Goal: Task Accomplishment & Management: Use online tool/utility

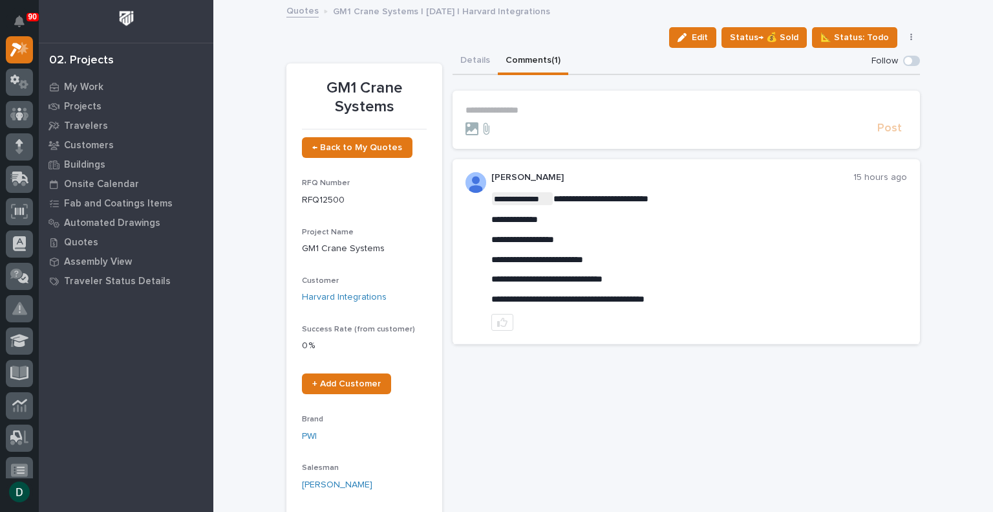
click at [534, 109] on p "**********" at bounding box center [687, 110] width 442 height 11
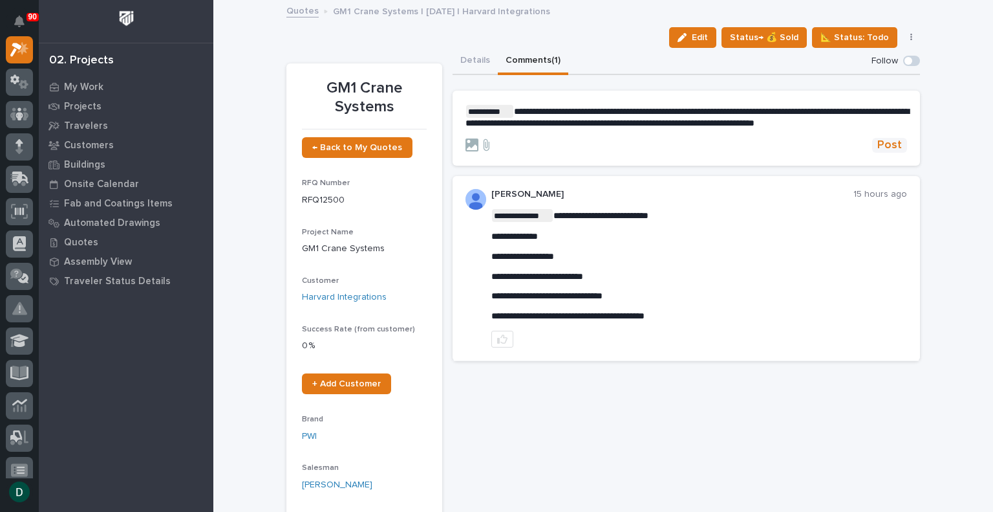
click at [885, 150] on span "Post" at bounding box center [890, 145] width 25 height 15
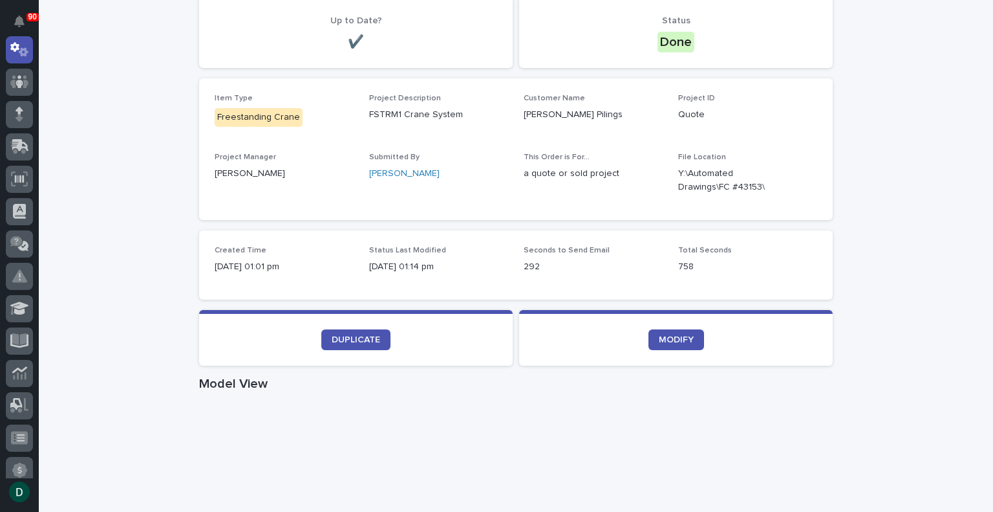
scroll to position [171, 0]
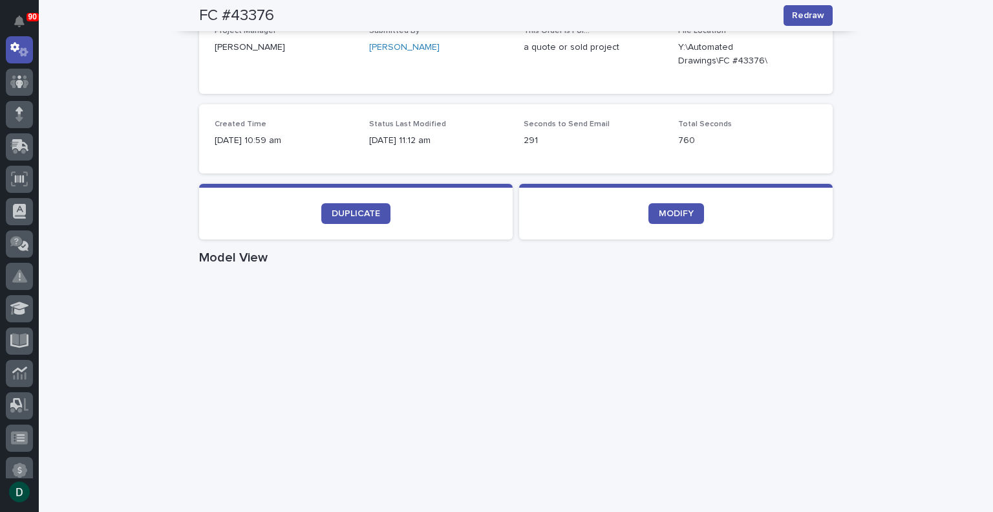
scroll to position [297, 0]
click at [360, 215] on span "DUPLICATE" at bounding box center [356, 212] width 49 height 9
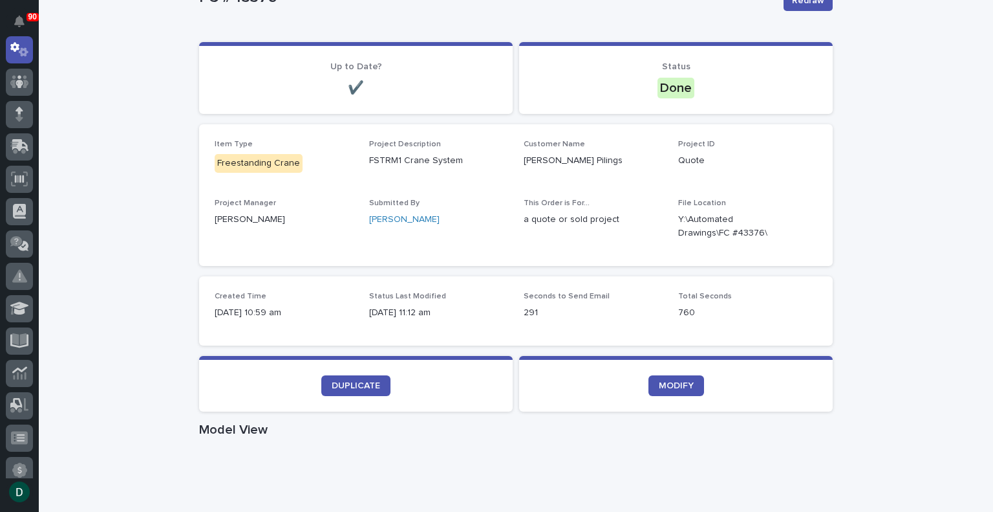
scroll to position [123, 0]
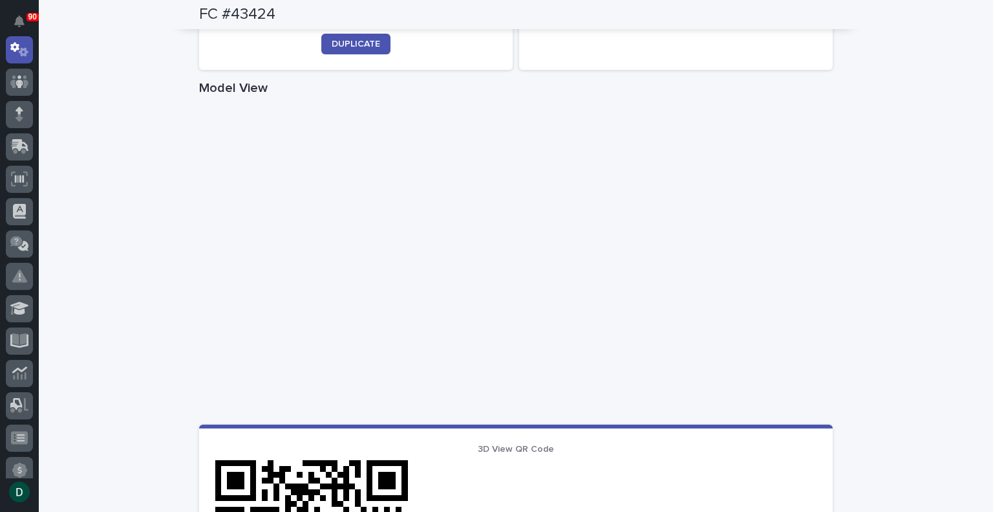
scroll to position [666, 0]
